Goal: Information Seeking & Learning: Learn about a topic

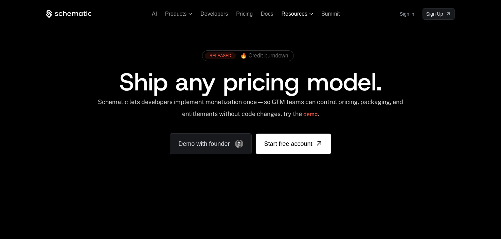
click at [301, 14] on span "Resources" at bounding box center [295, 14] width 26 height 6
click at [298, 15] on span "Resources" at bounding box center [295, 14] width 26 height 6
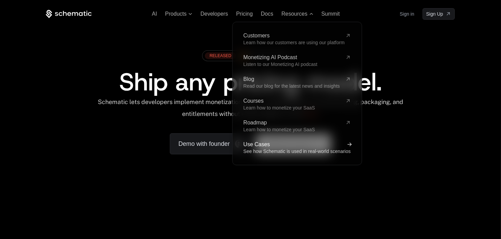
click at [264, 145] on span "Use Cases" at bounding box center [292, 144] width 99 height 5
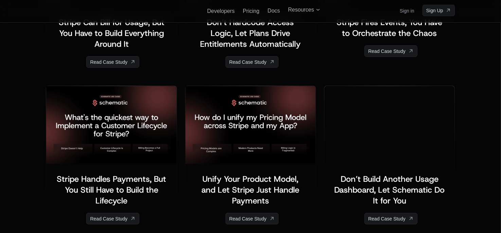
scroll to position [839, 0]
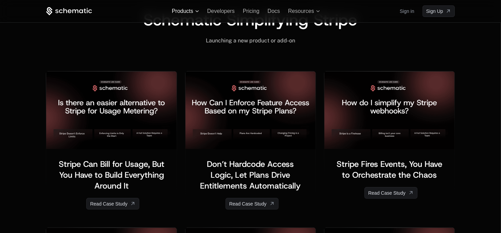
click at [187, 10] on span "Products" at bounding box center [182, 11] width 21 height 6
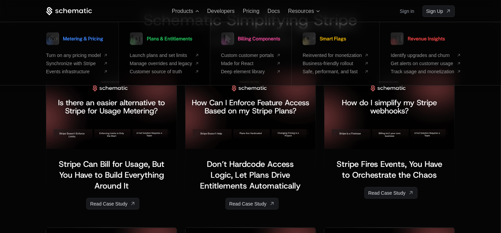
click at [159, 40] on span "Plans & Entitlements" at bounding box center [170, 38] width 46 height 5
